Goal: Task Accomplishment & Management: Use online tool/utility

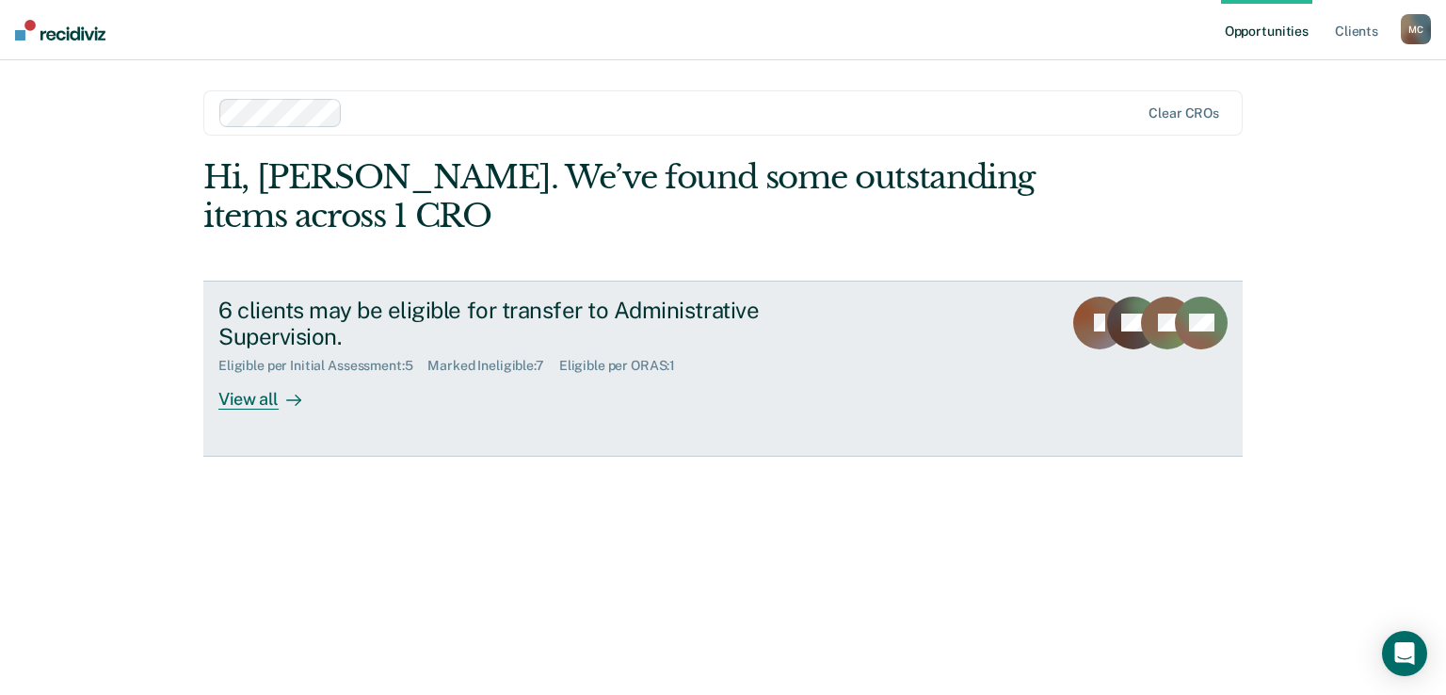
click at [377, 363] on div "Eligible per Initial Assessment : 5" at bounding box center [322, 366] width 209 height 16
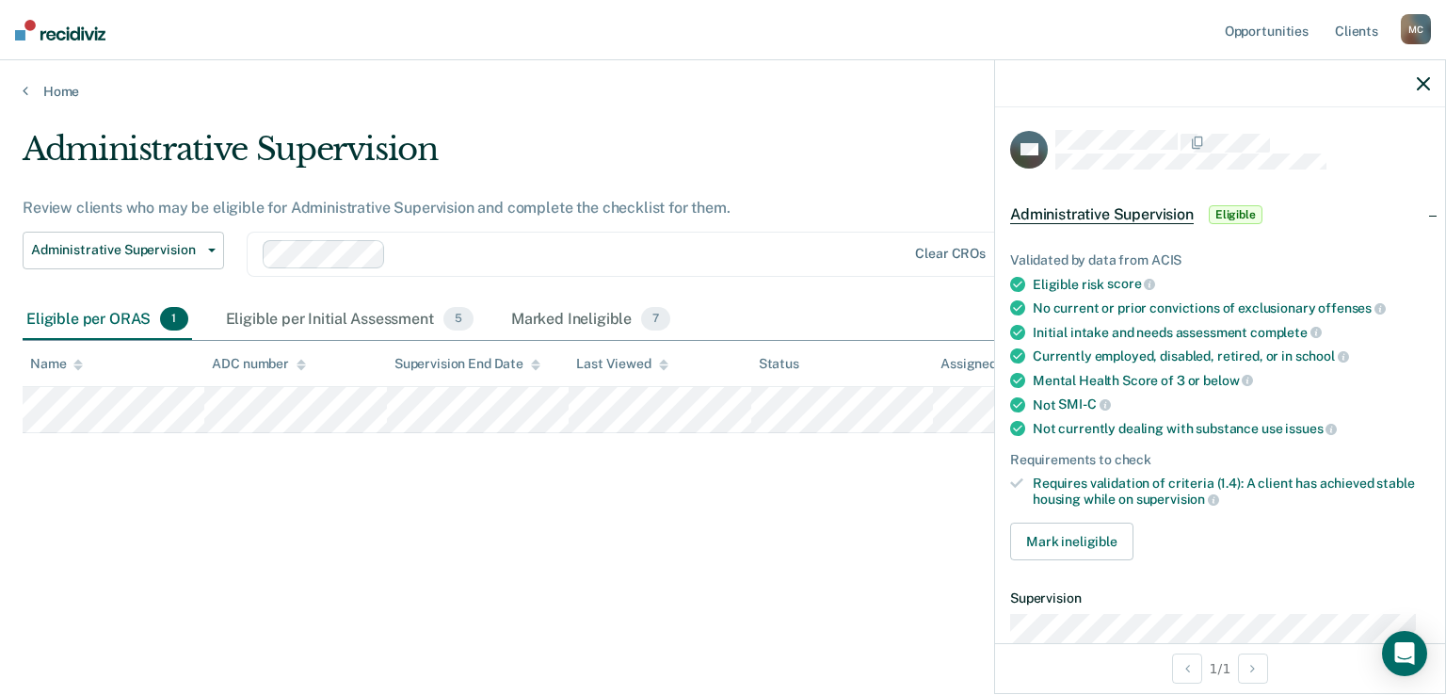
click at [344, 532] on div "Administrative Supervision Review clients who may be eligible for Administrativ…" at bounding box center [723, 342] width 1401 height 424
click at [1254, 206] on span "Eligible" at bounding box center [1236, 214] width 54 height 19
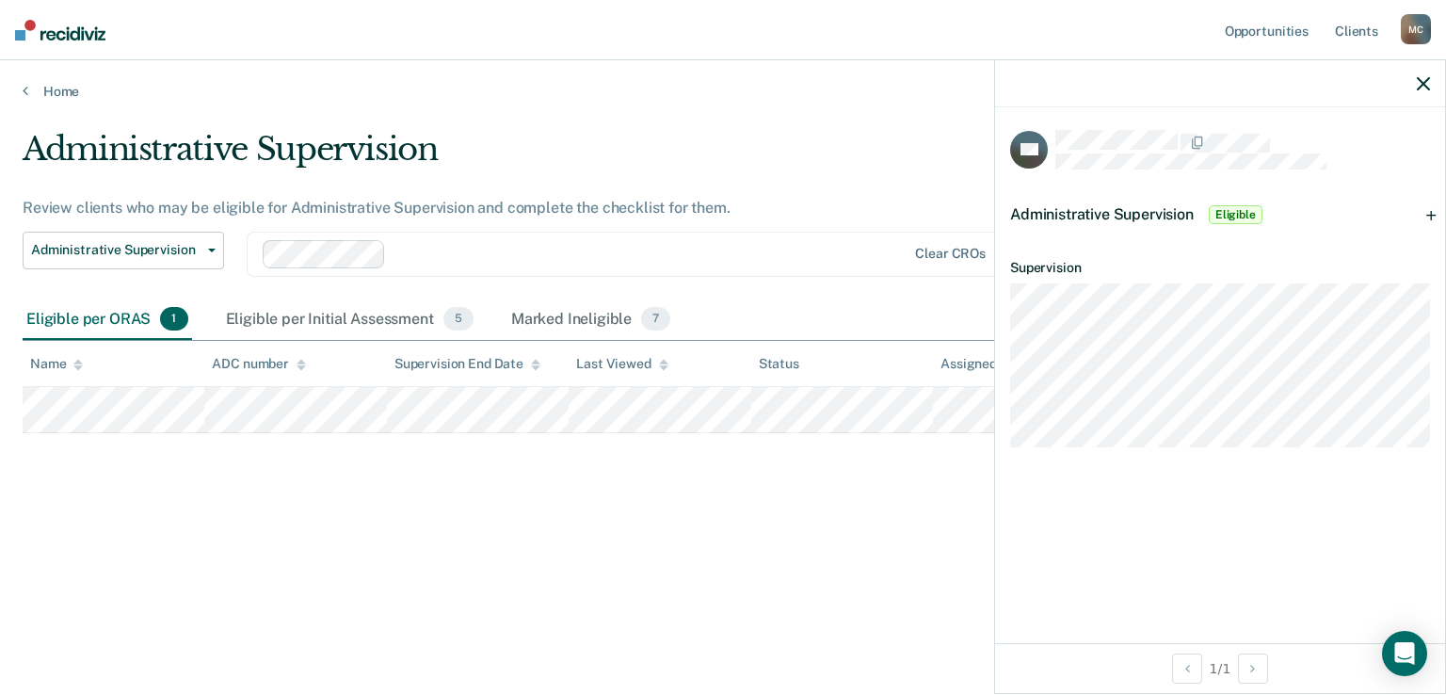
click at [1254, 206] on span "Eligible" at bounding box center [1236, 214] width 54 height 19
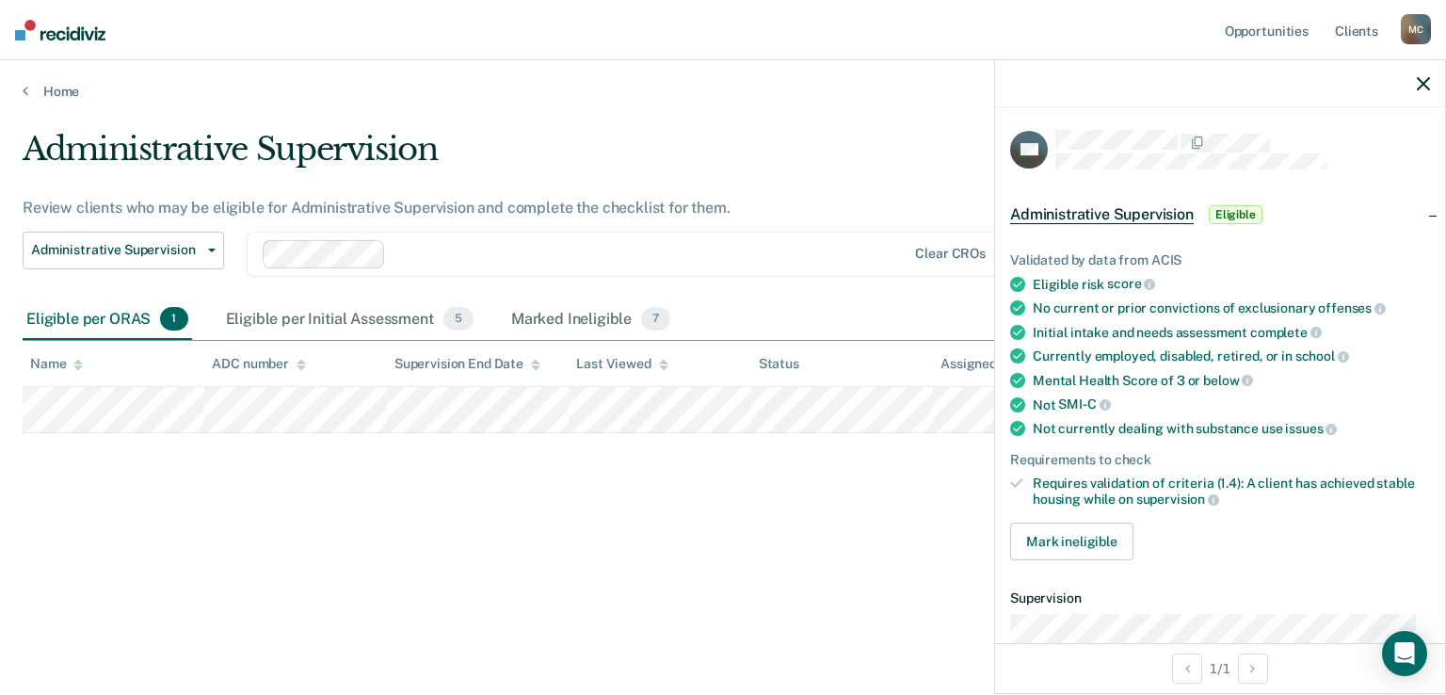
click at [1425, 85] on icon "button" at bounding box center [1423, 83] width 13 height 13
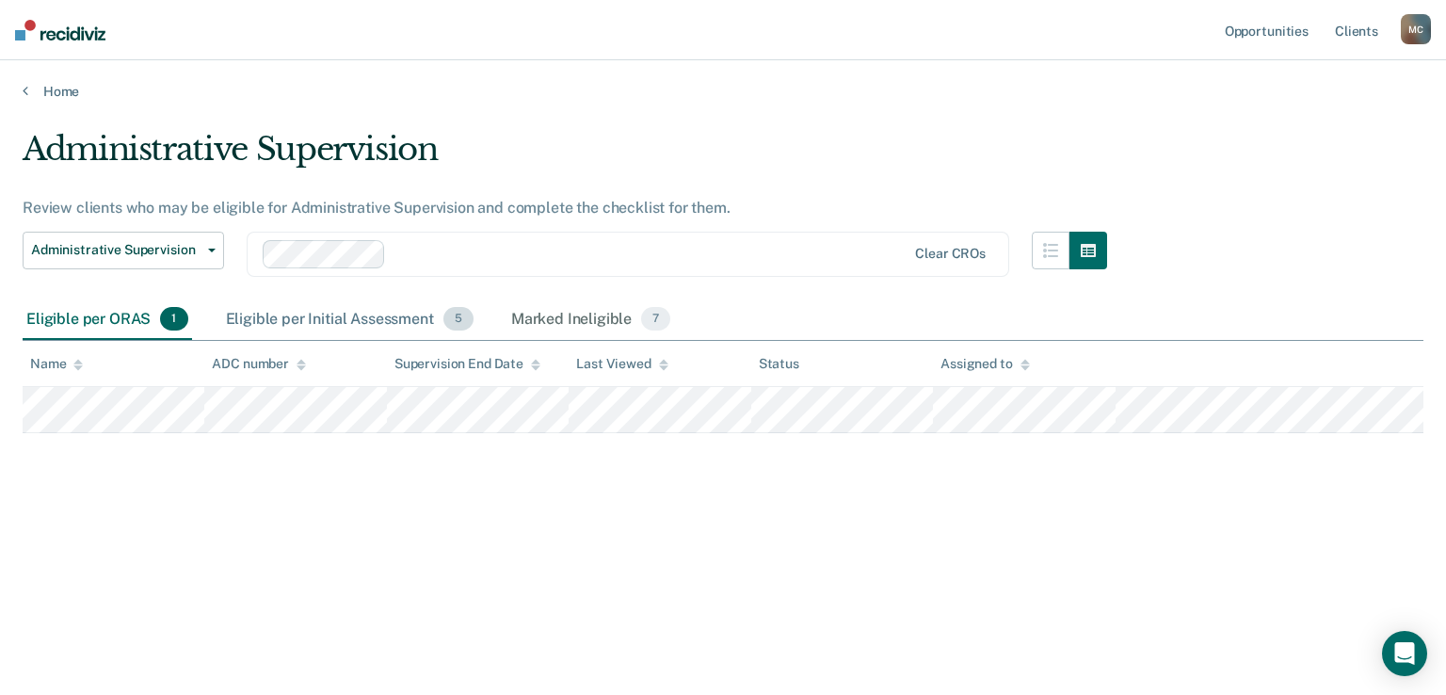
click at [397, 314] on div "Eligible per Initial Assessment 5" at bounding box center [349, 319] width 255 height 41
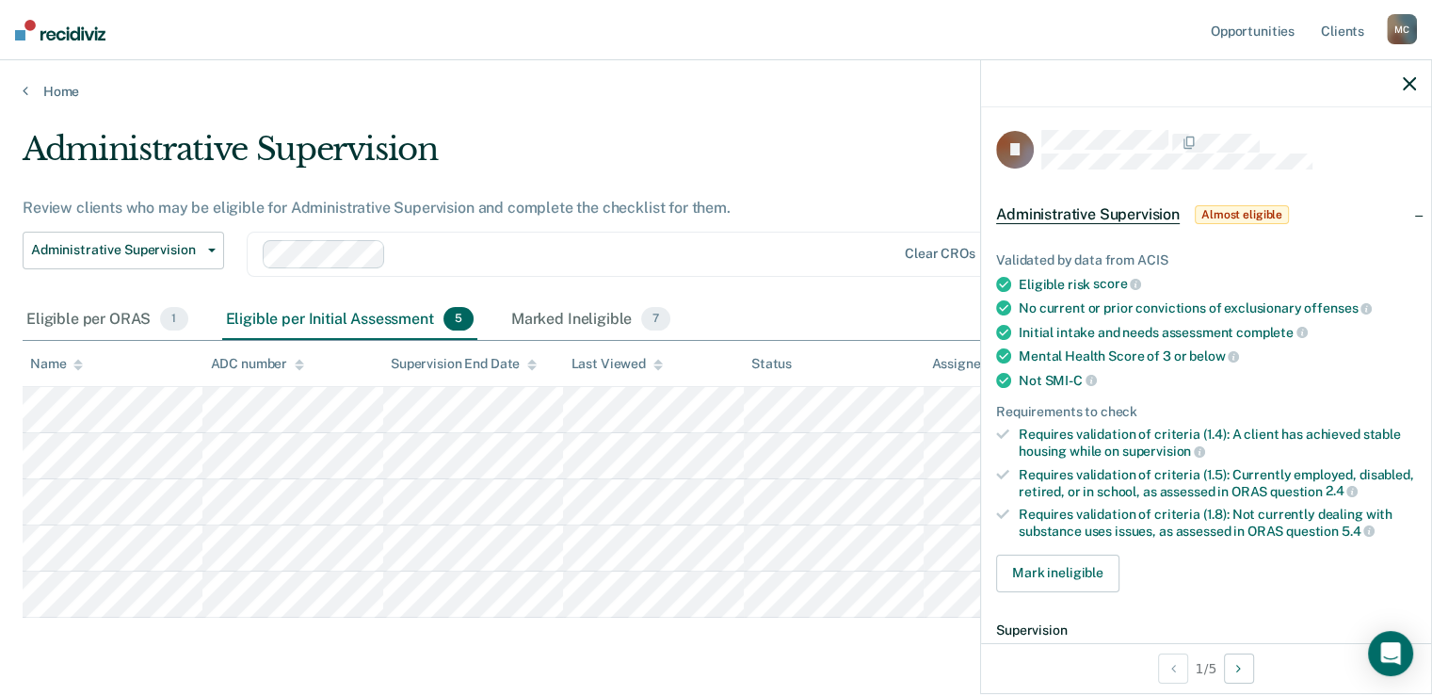
click at [1143, 208] on span "Administrative Supervision" at bounding box center [1088, 214] width 184 height 19
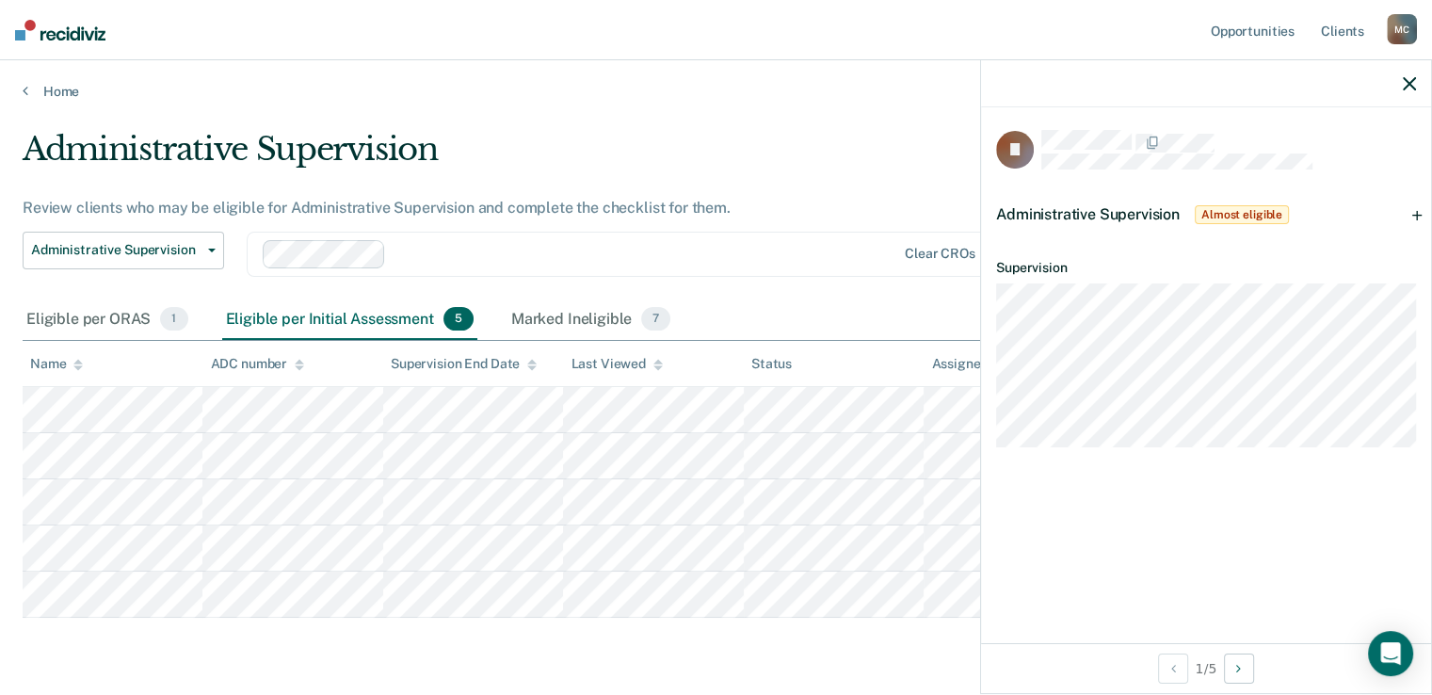
click at [1143, 208] on span "Administrative Supervision" at bounding box center [1088, 214] width 184 height 18
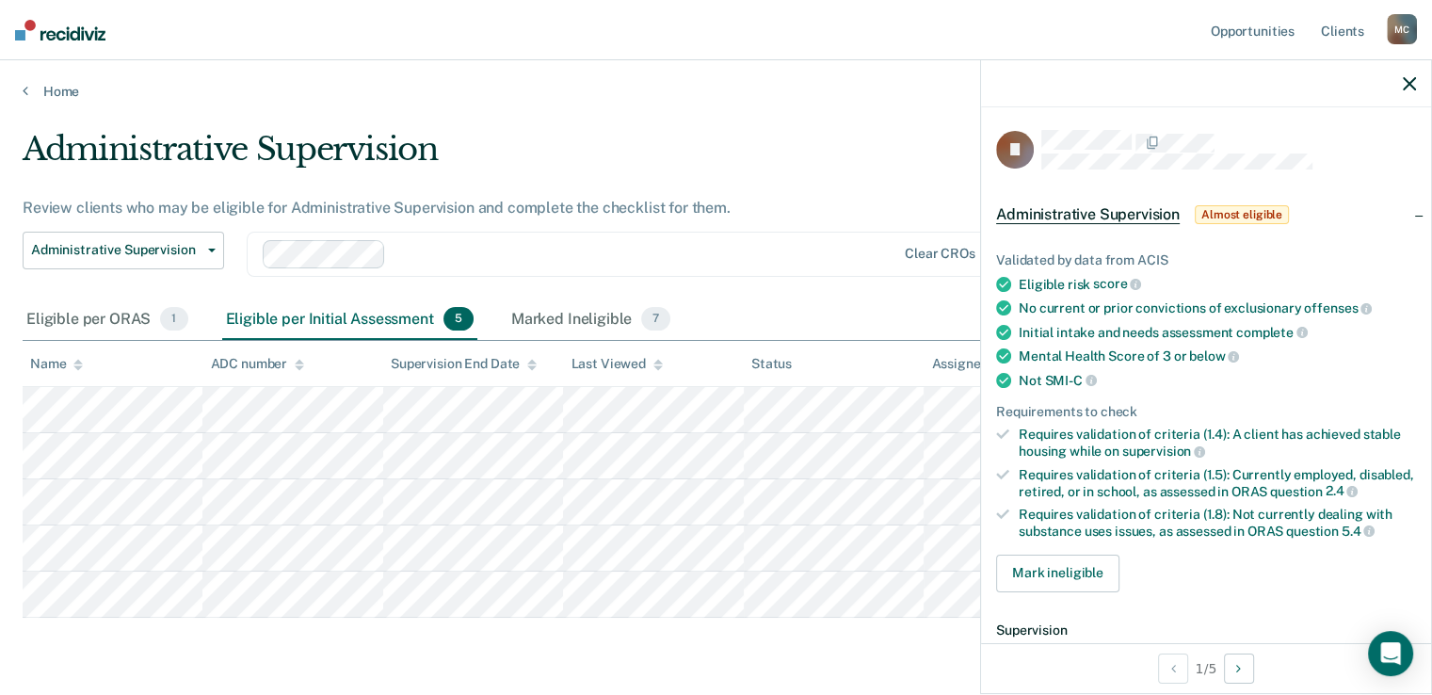
click at [1413, 80] on icon "button" at bounding box center [1409, 83] width 13 height 13
click at [1053, 583] on button "Mark ineligible" at bounding box center [1057, 574] width 123 height 38
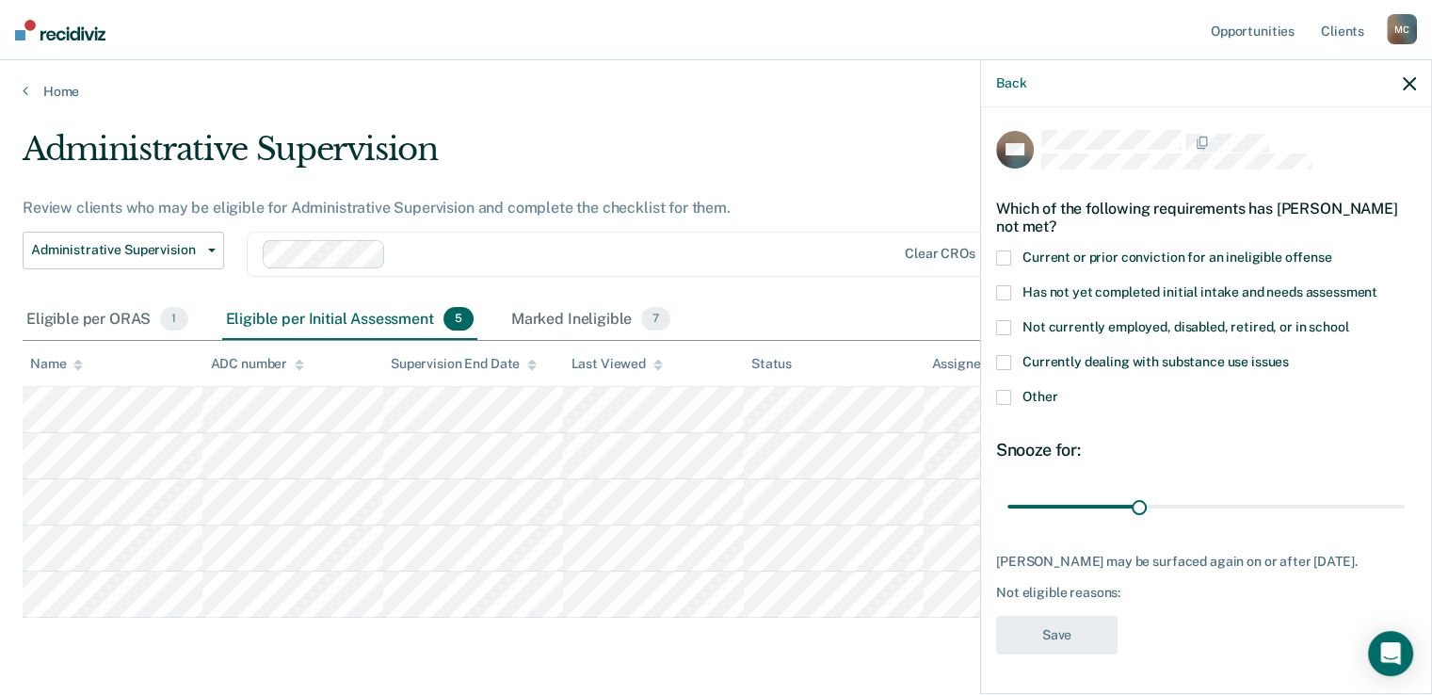
click at [1006, 324] on span at bounding box center [1003, 327] width 15 height 15
click at [1348, 320] on input "Not currently employed, disabled, retired, or in school" at bounding box center [1348, 320] width 0 height 0
click at [1068, 645] on button "Save" at bounding box center [1056, 635] width 121 height 39
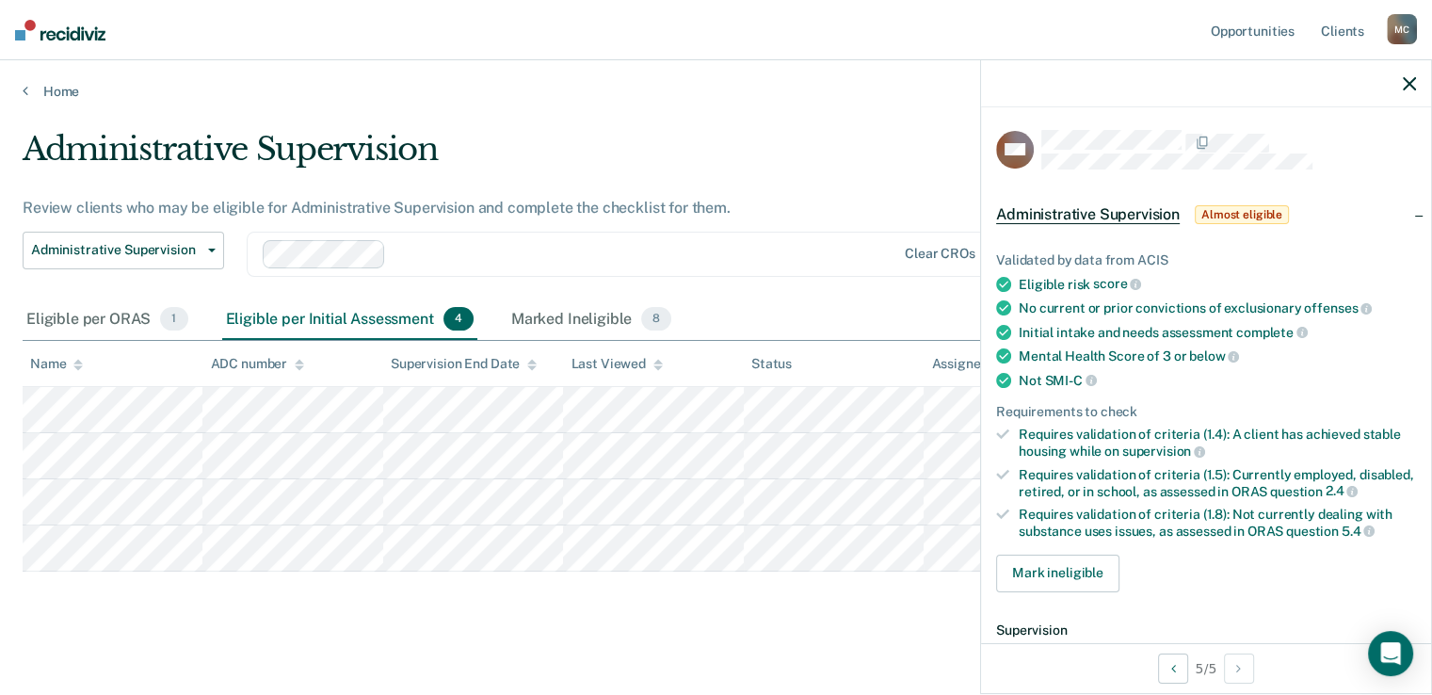
click at [584, 604] on div "Administrative Supervision Review clients who may be eligible for Administrativ…" at bounding box center [716, 378] width 1387 height 496
click at [1218, 486] on div "Requires validation of criteria (1.5): Currently employed, disabled, retired, o…" at bounding box center [1217, 483] width 397 height 32
click at [1176, 670] on button "Previous Opportunity" at bounding box center [1173, 669] width 30 height 30
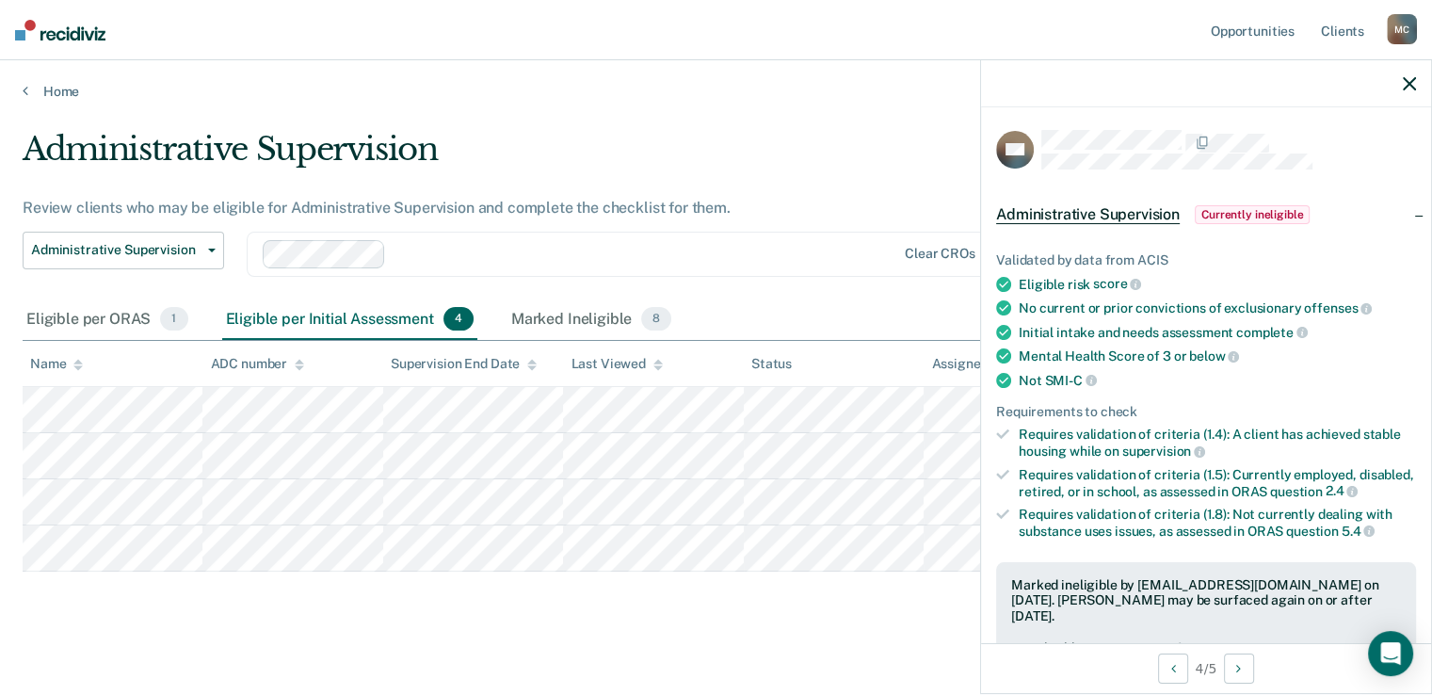
click at [735, 630] on main "Administrative Supervision Review clients who may be eligible for Administrativ…" at bounding box center [716, 401] width 1432 height 602
click at [1413, 80] on icon "button" at bounding box center [1409, 83] width 13 height 13
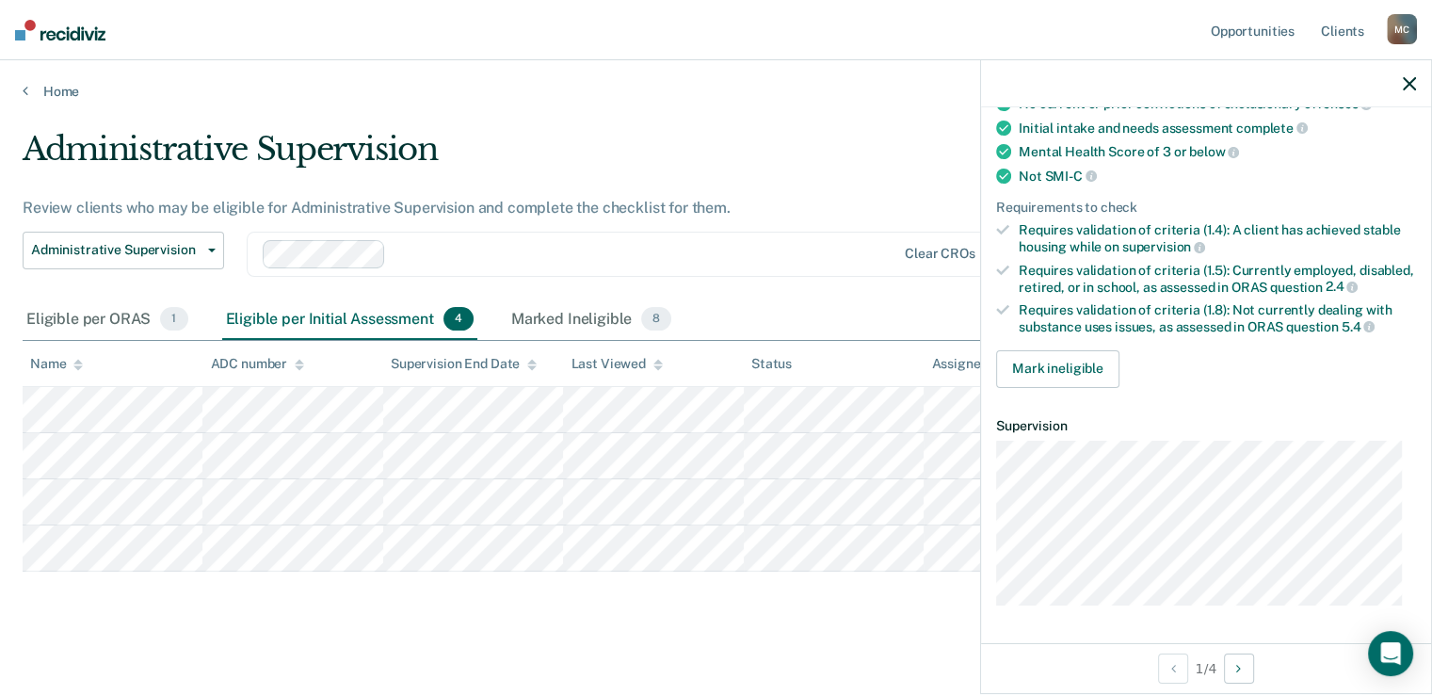
scroll to position [118, 0]
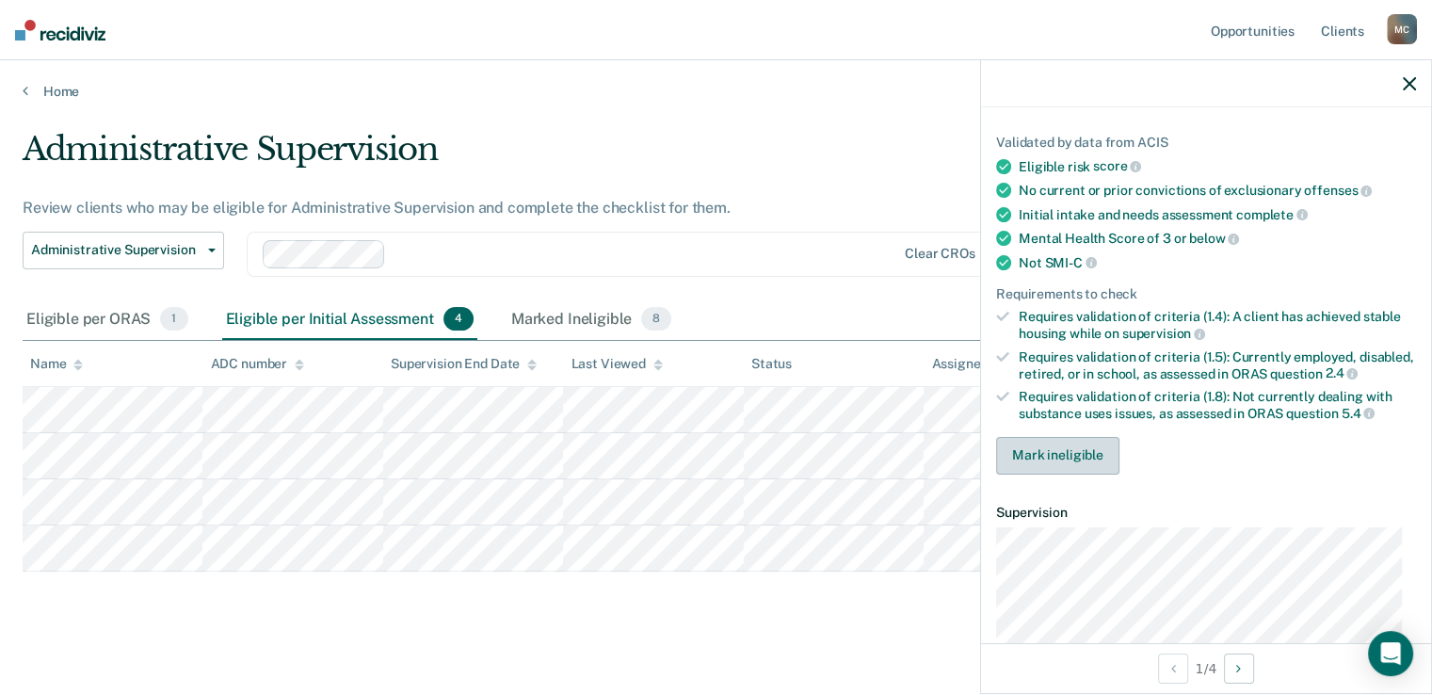
click at [1086, 469] on button "Mark ineligible" at bounding box center [1057, 456] width 123 height 38
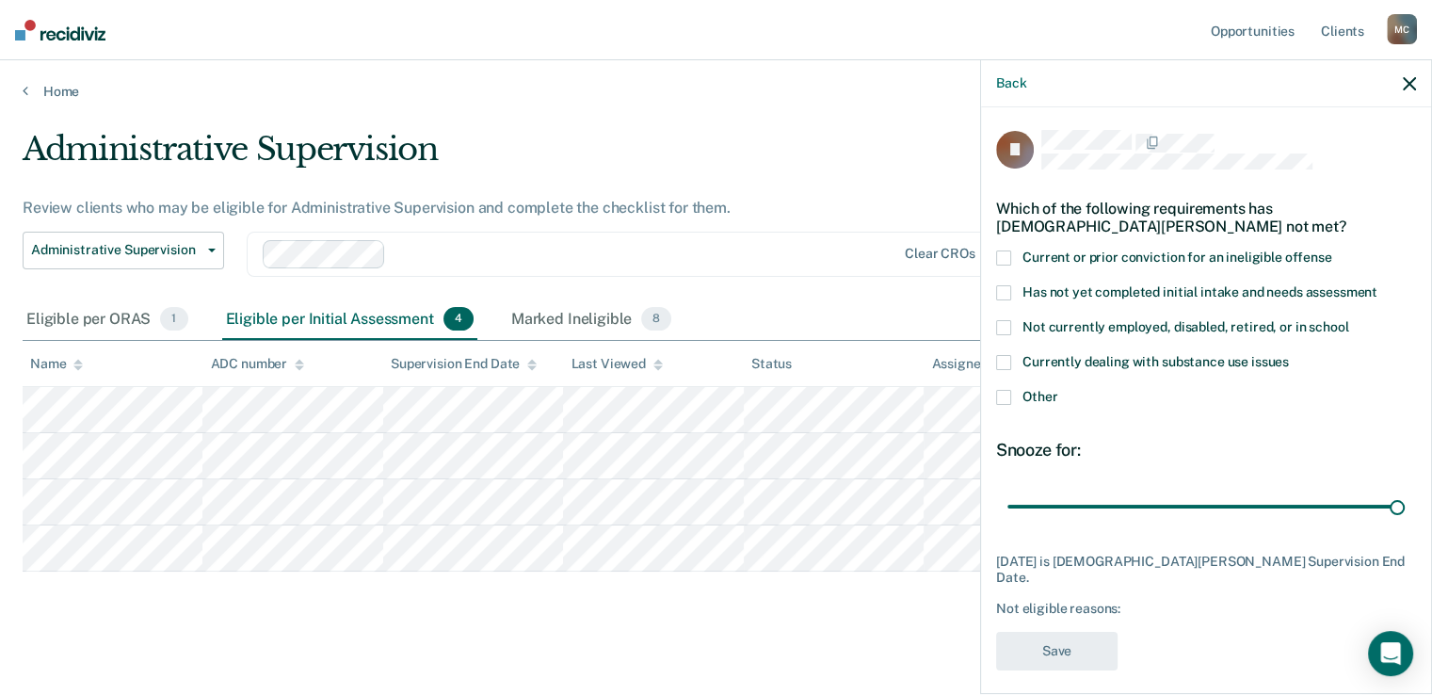
click at [815, 592] on div "Administrative Supervision Review clients who may be eligible for Administrativ…" at bounding box center [716, 378] width 1387 height 496
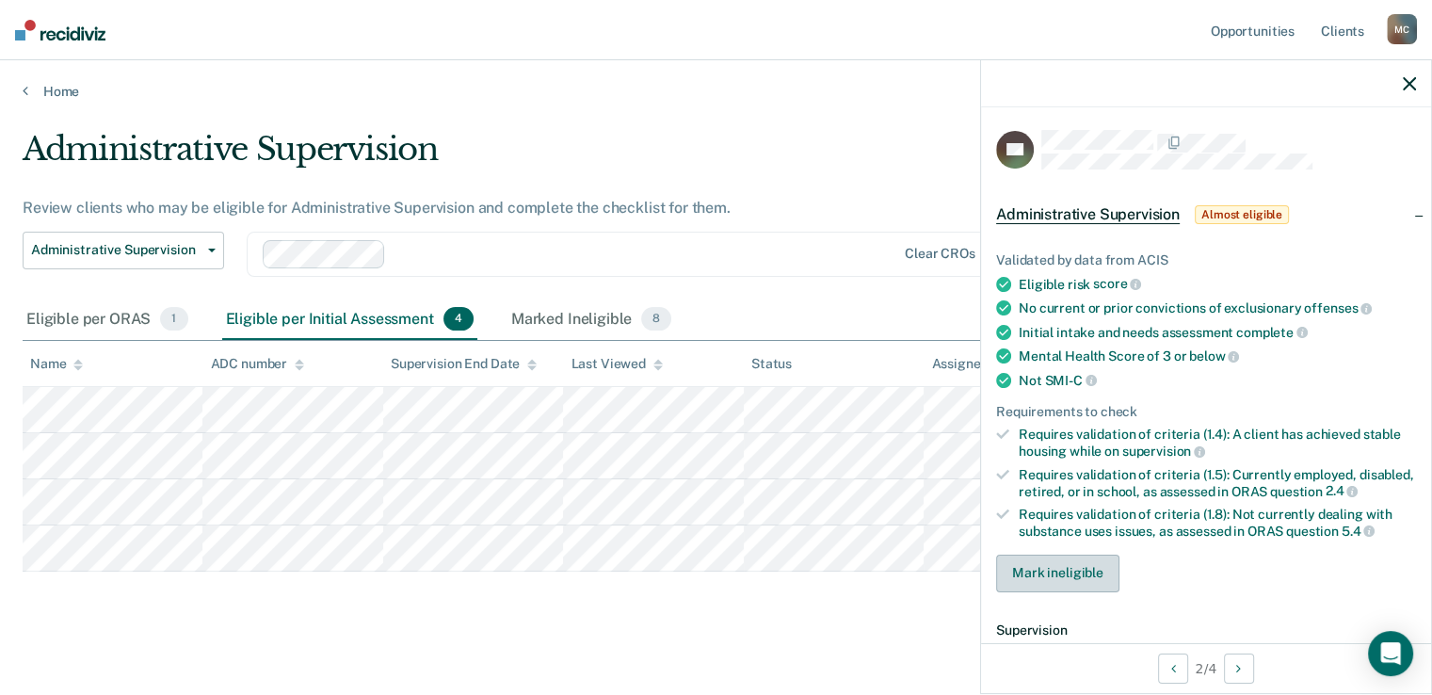
click at [1063, 579] on button "Mark ineligible" at bounding box center [1057, 574] width 123 height 38
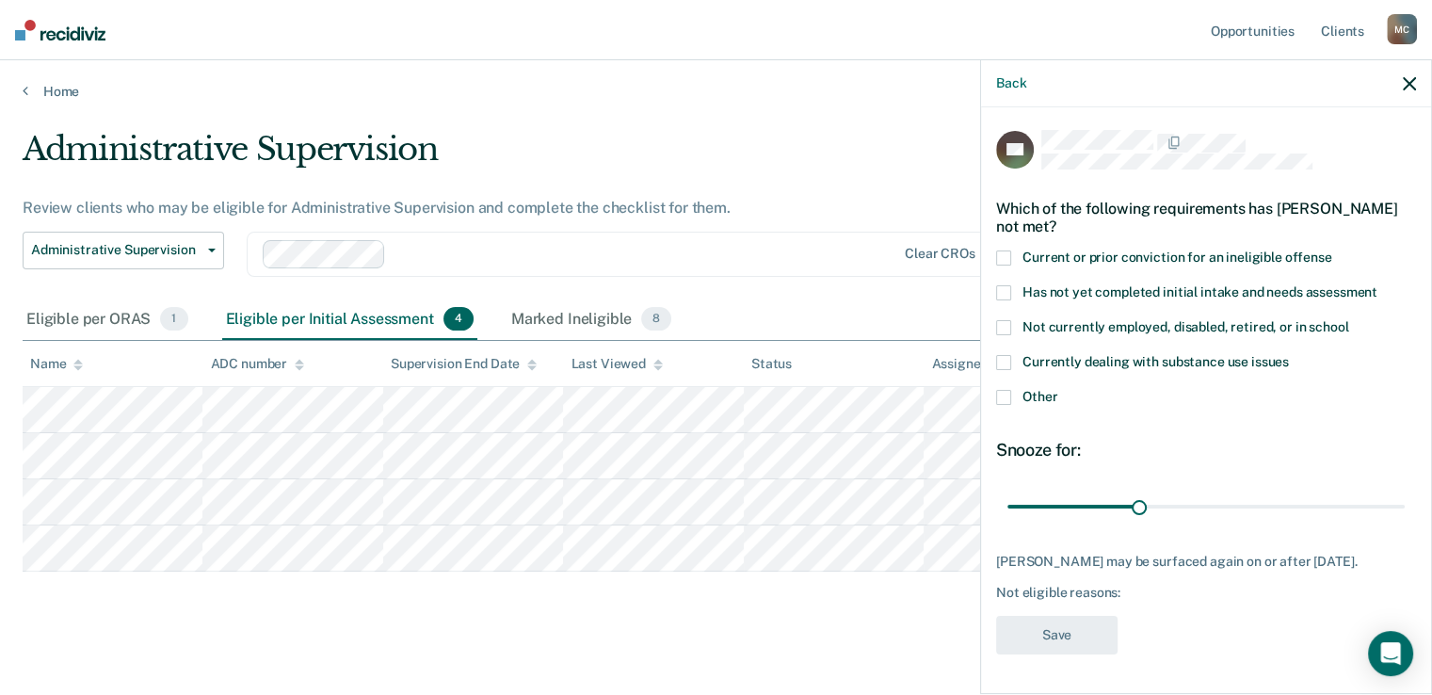
click at [472, 648] on main "Administrative Supervision Review clients who may be eligible for Administrativ…" at bounding box center [716, 401] width 1432 height 602
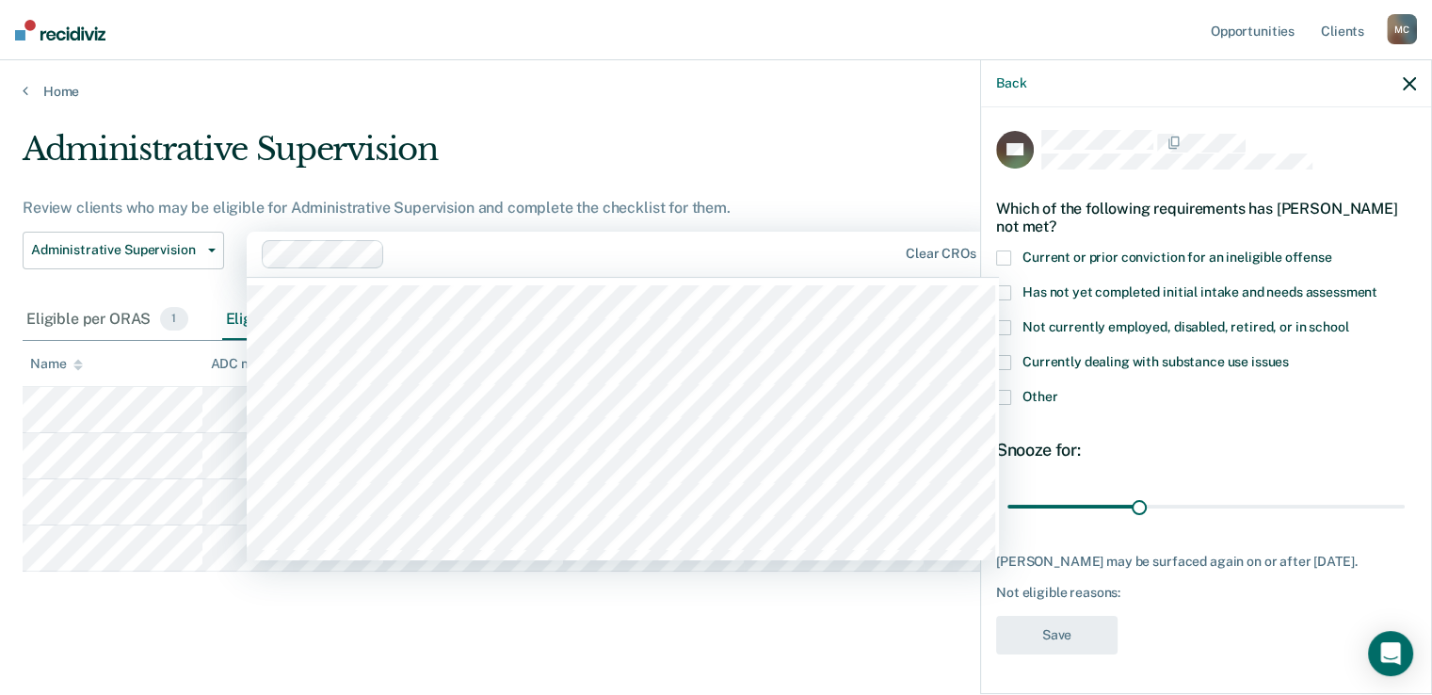
click at [547, 178] on div "Administrative Supervision" at bounding box center [560, 157] width 1074 height 54
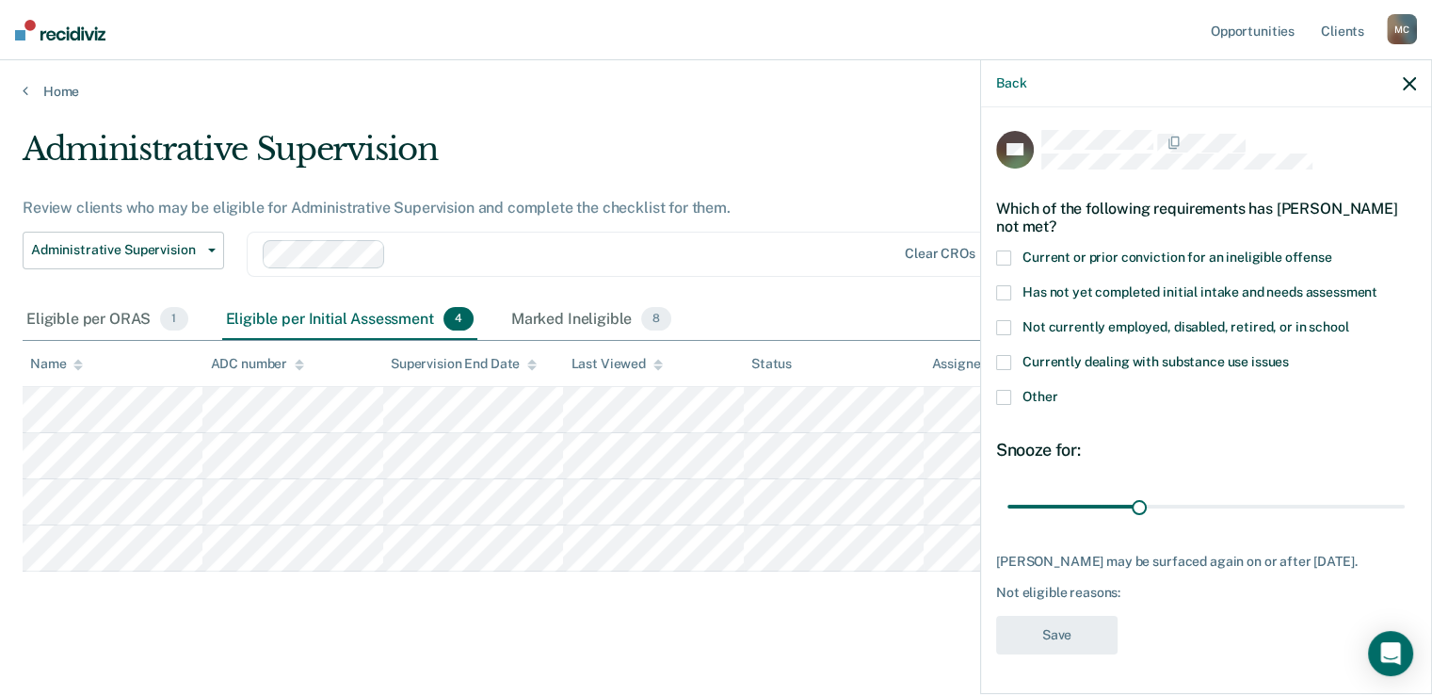
click at [236, 610] on div "Administrative Supervision Review clients who may be eligible for Administrativ…" at bounding box center [716, 378] width 1387 height 496
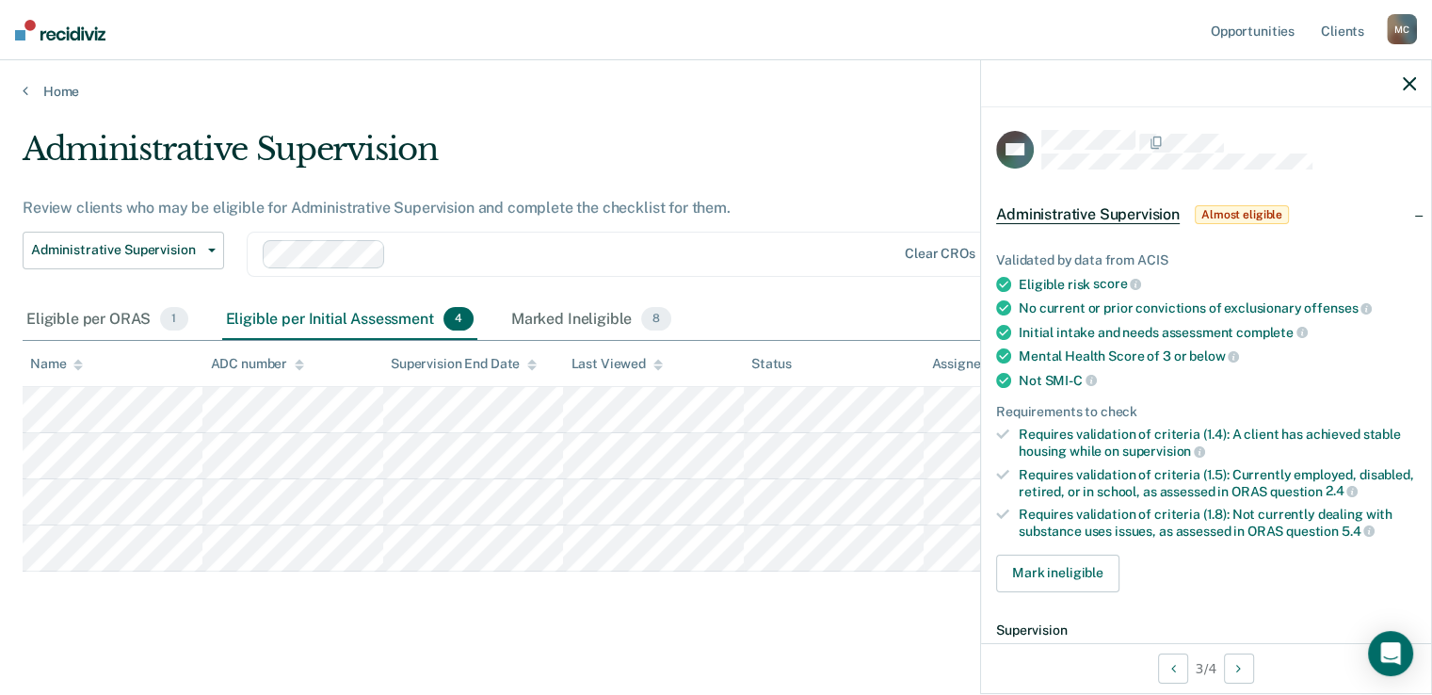
click at [522, 612] on div "Administrative Supervision Review clients who may be eligible for Administrativ…" at bounding box center [716, 378] width 1387 height 496
click at [1401, 81] on div at bounding box center [1206, 83] width 450 height 47
click at [1413, 84] on icon "button" at bounding box center [1409, 83] width 13 height 13
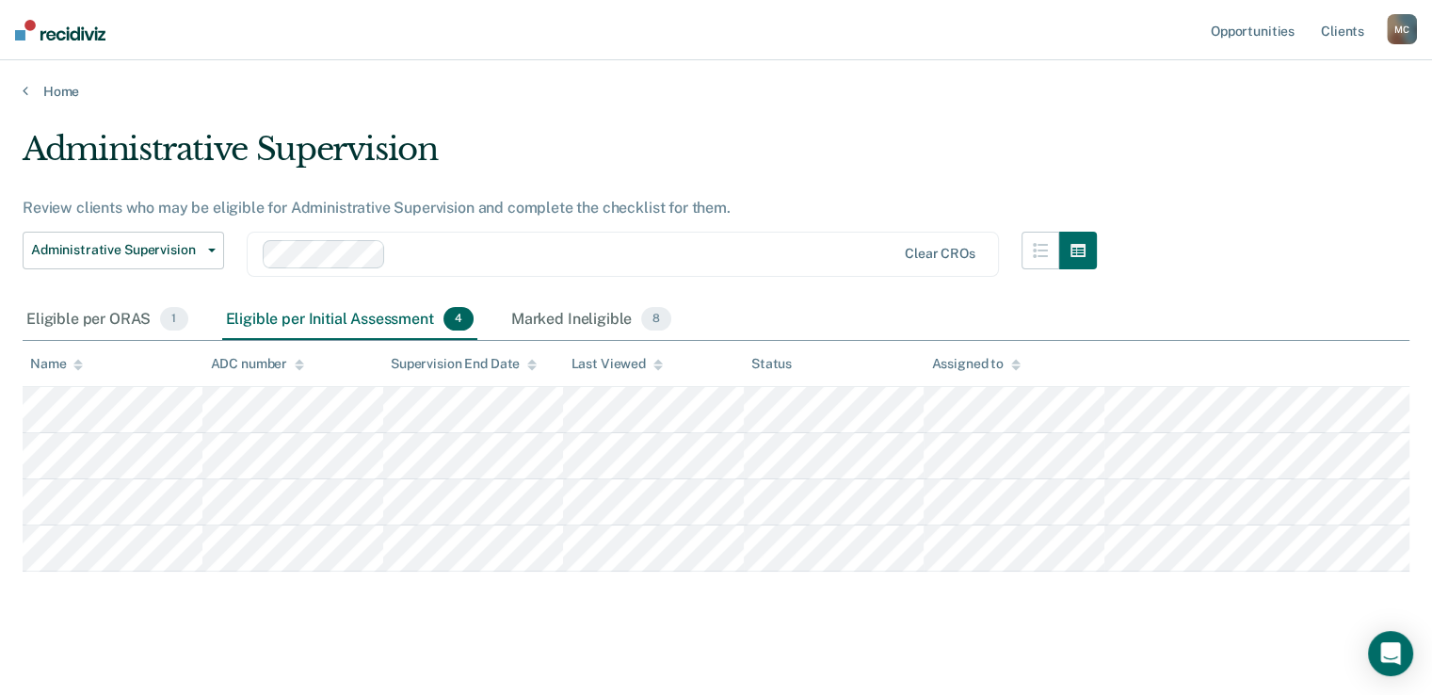
click at [454, 608] on div "Administrative Supervision Review clients who may be eligible for Administrativ…" at bounding box center [716, 378] width 1387 height 496
click at [127, 256] on span "Administrative Supervision" at bounding box center [116, 250] width 170 height 16
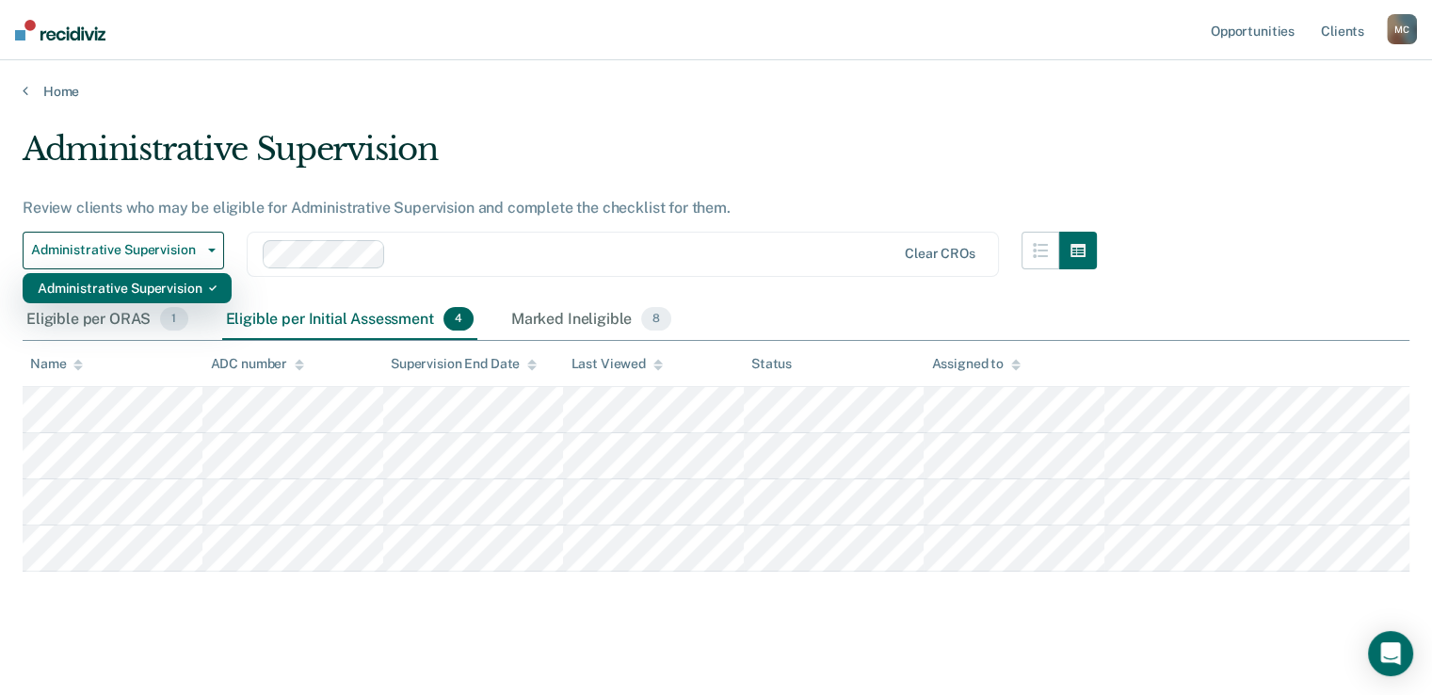
click at [127, 280] on div "Administrative Supervision" at bounding box center [127, 288] width 179 height 30
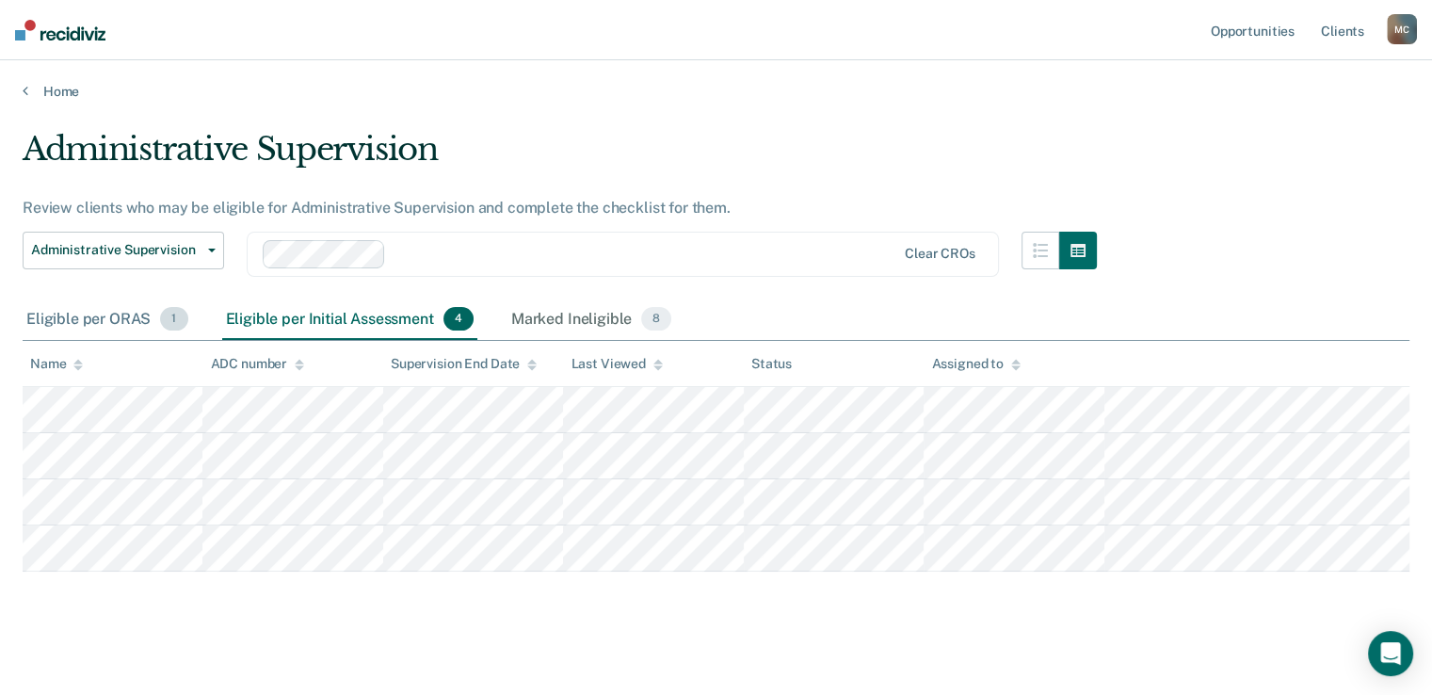
click at [92, 316] on div "Eligible per ORAS 1" at bounding box center [108, 319] width 170 height 41
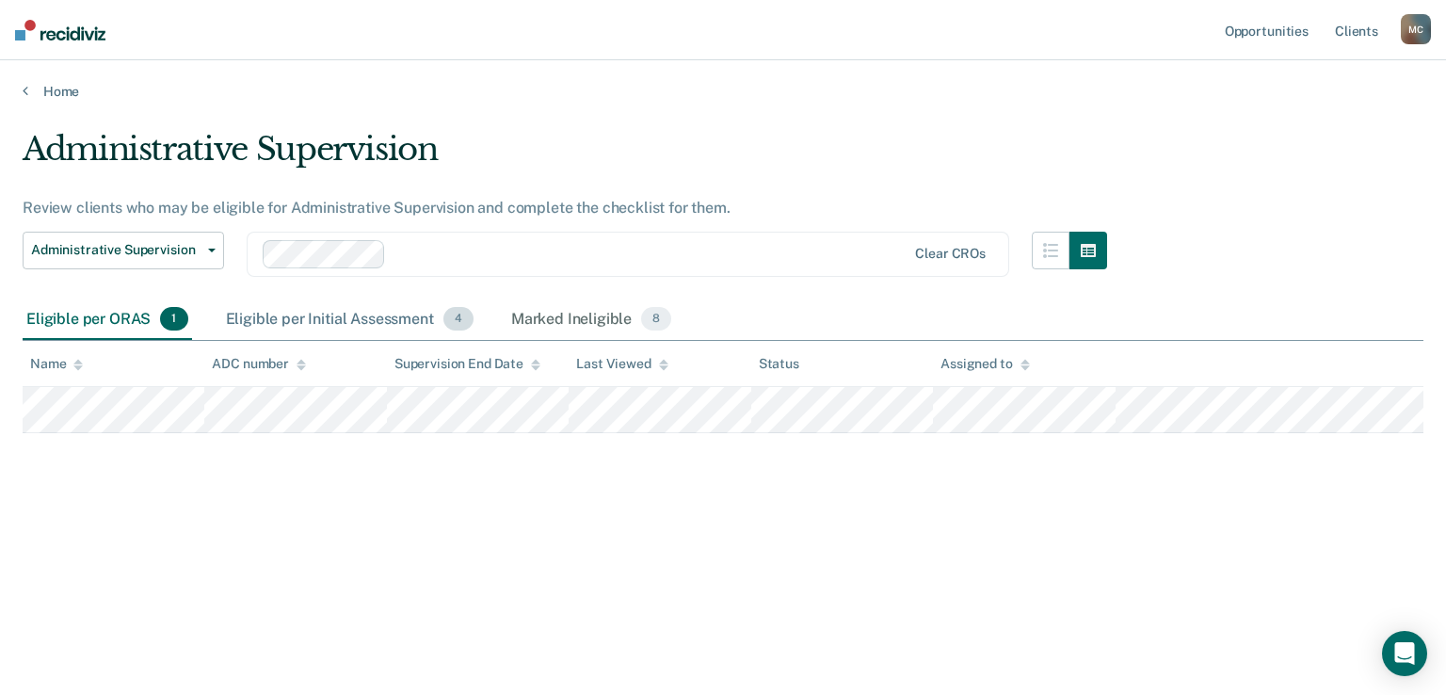
click at [285, 314] on div "Eligible per Initial Assessment 4" at bounding box center [349, 319] width 255 height 41
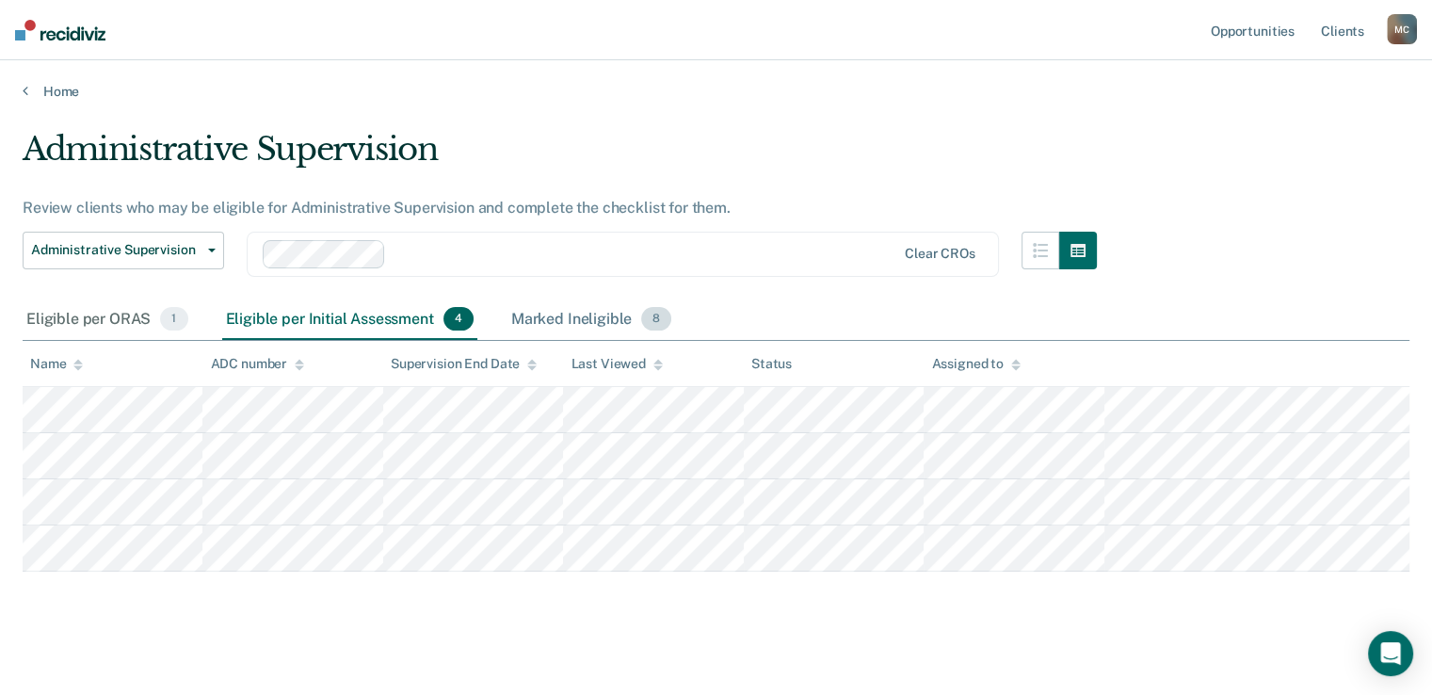
click at [595, 314] on div "Marked Ineligible 8" at bounding box center [592, 319] width 169 height 41
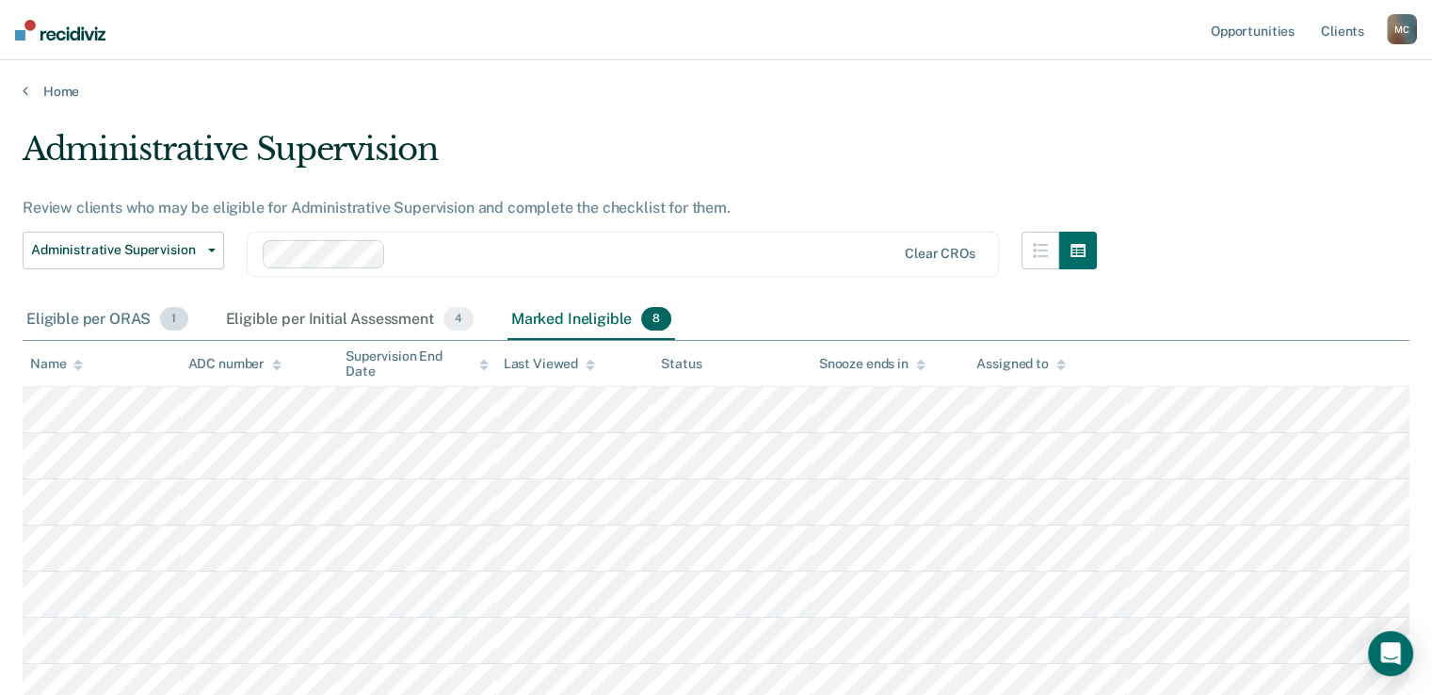
click at [73, 317] on div "Eligible per ORAS 1" at bounding box center [108, 319] width 170 height 41
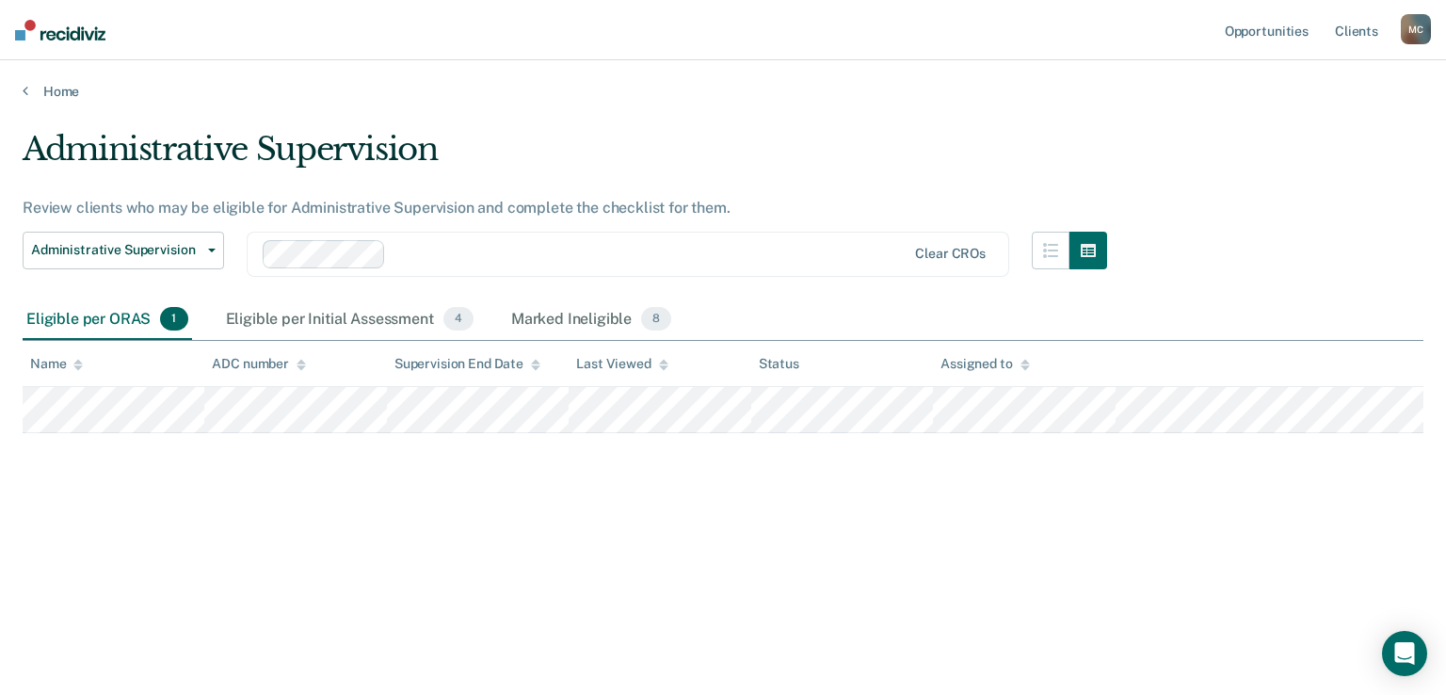
click at [782, 581] on div "Administrative Supervision Review clients who may be eligible for Administrativ…" at bounding box center [723, 372] width 1401 height 484
